Goal: Contribute content: Add original content to the website for others to see

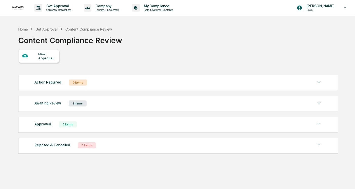
click at [22, 58] on div at bounding box center [30, 56] width 16 height 6
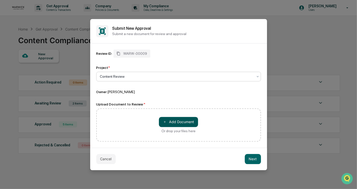
click at [182, 124] on button "＋ Add Document" at bounding box center [178, 122] width 39 height 10
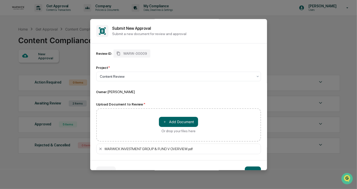
scroll to position [13, 0]
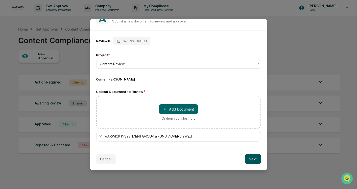
click at [254, 158] on button "Next" at bounding box center [253, 159] width 16 height 10
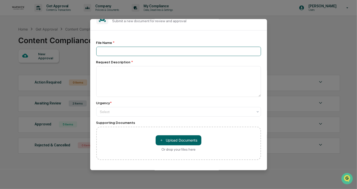
click at [157, 50] on input at bounding box center [178, 51] width 165 height 9
type input "*"
type input "*******"
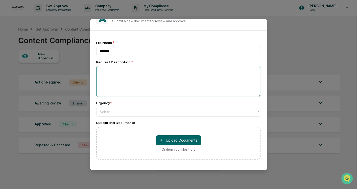
click at [156, 81] on textarea at bounding box center [178, 81] width 165 height 31
type textarea "**********"
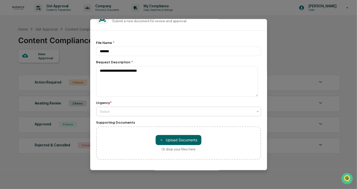
click at [142, 114] on div at bounding box center [176, 111] width 153 height 5
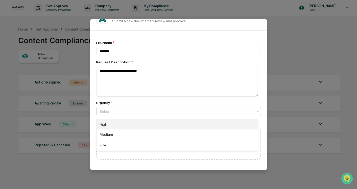
click at [125, 123] on div "High" at bounding box center [178, 125] width 162 height 10
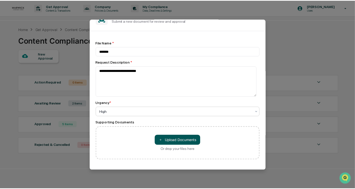
scroll to position [36, 0]
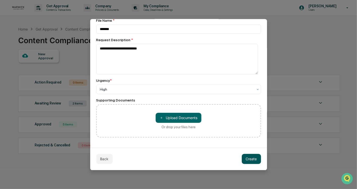
click at [247, 159] on button "Create" at bounding box center [251, 159] width 19 height 10
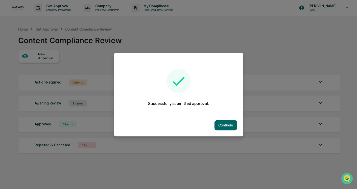
click at [222, 116] on div "Continue" at bounding box center [179, 125] width 130 height 22
click at [222, 123] on button "Continue" at bounding box center [226, 125] width 23 height 10
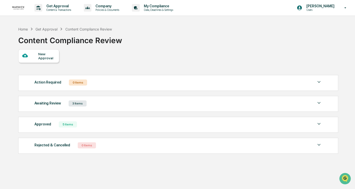
click at [318, 102] on img at bounding box center [319, 103] width 6 height 6
